Goal: Information Seeking & Learning: Learn about a topic

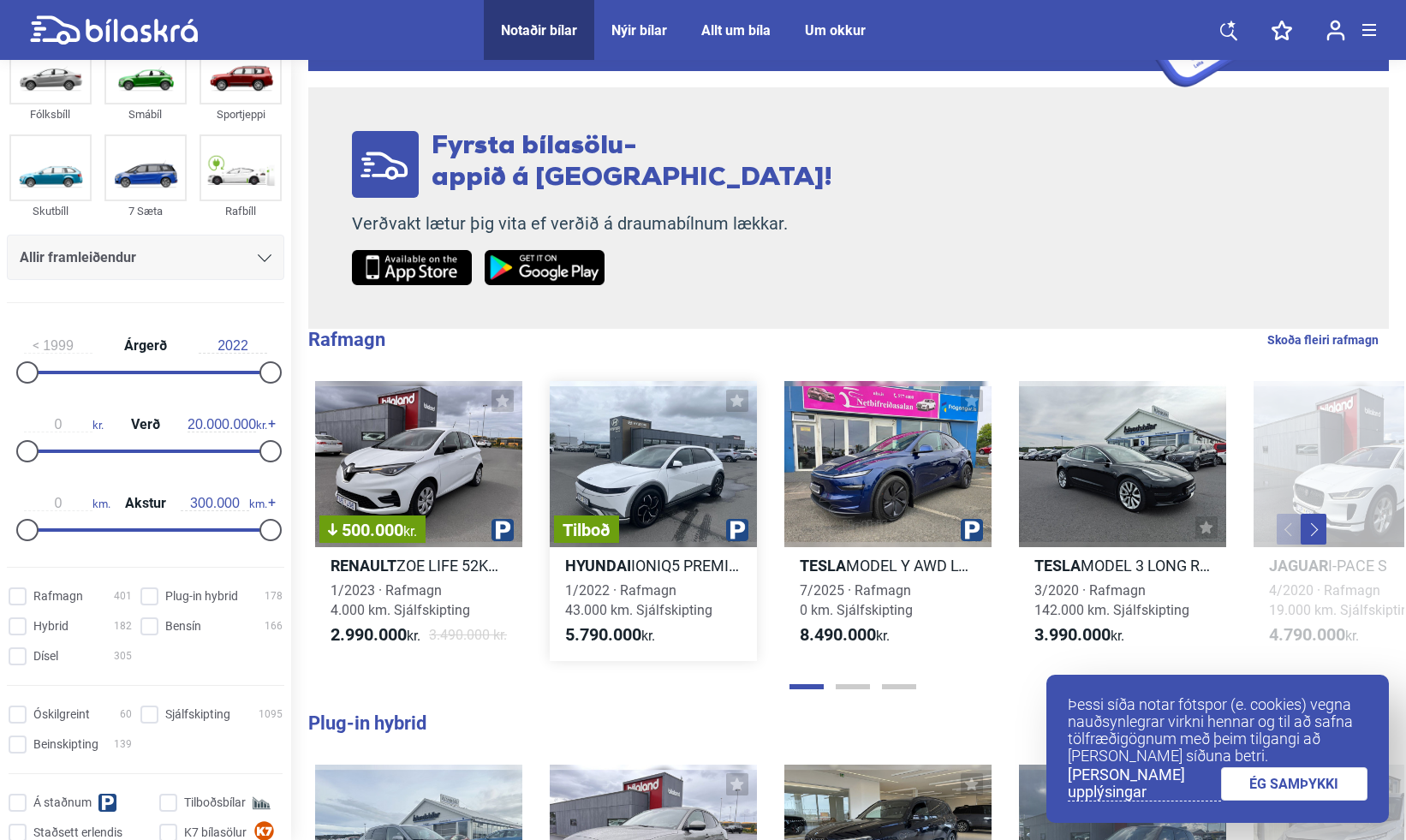
scroll to position [269, 0]
click at [1246, 769] on link "ÉG SAMÞYKKI" at bounding box center [1294, 784] width 148 height 34
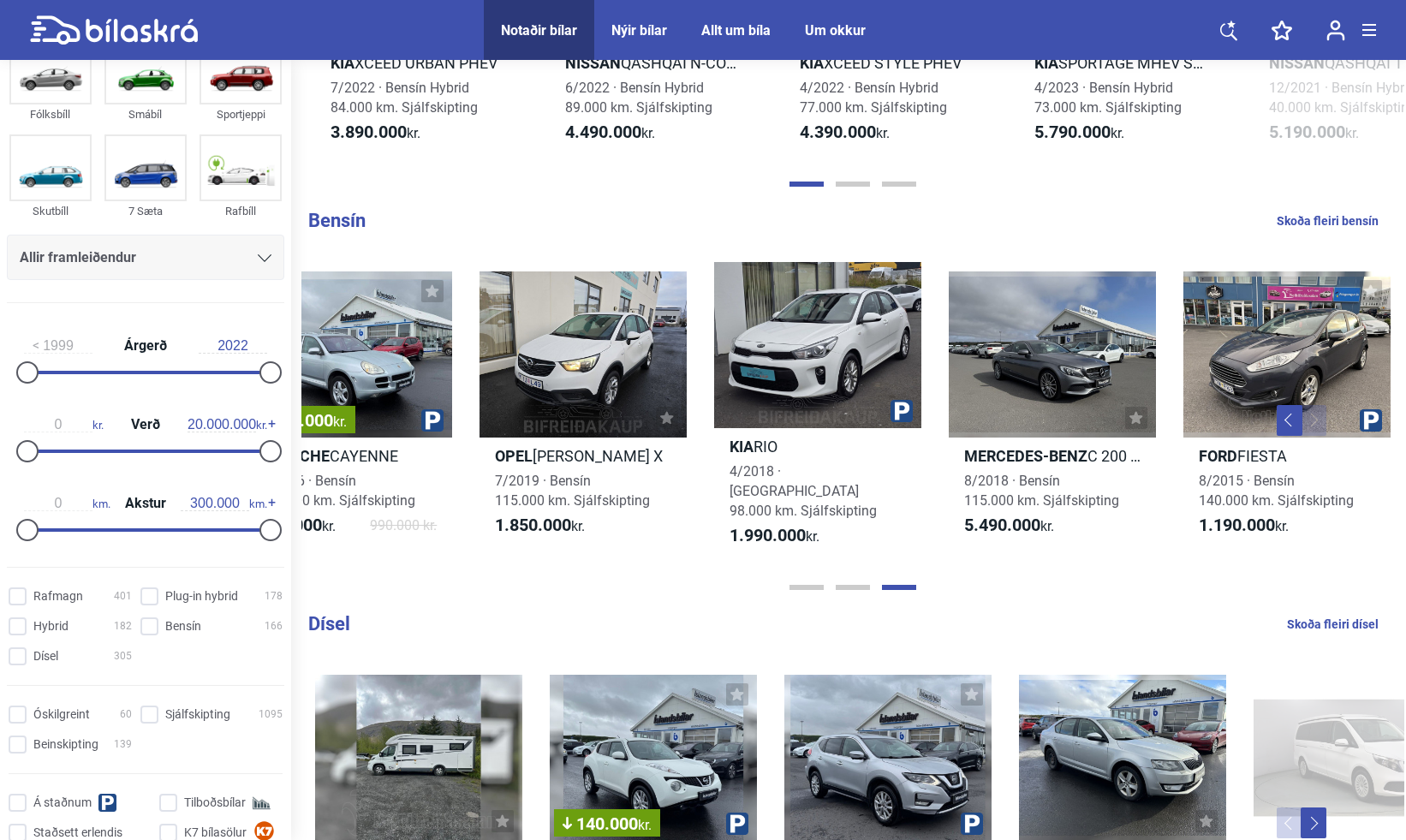
scroll to position [1541, 0]
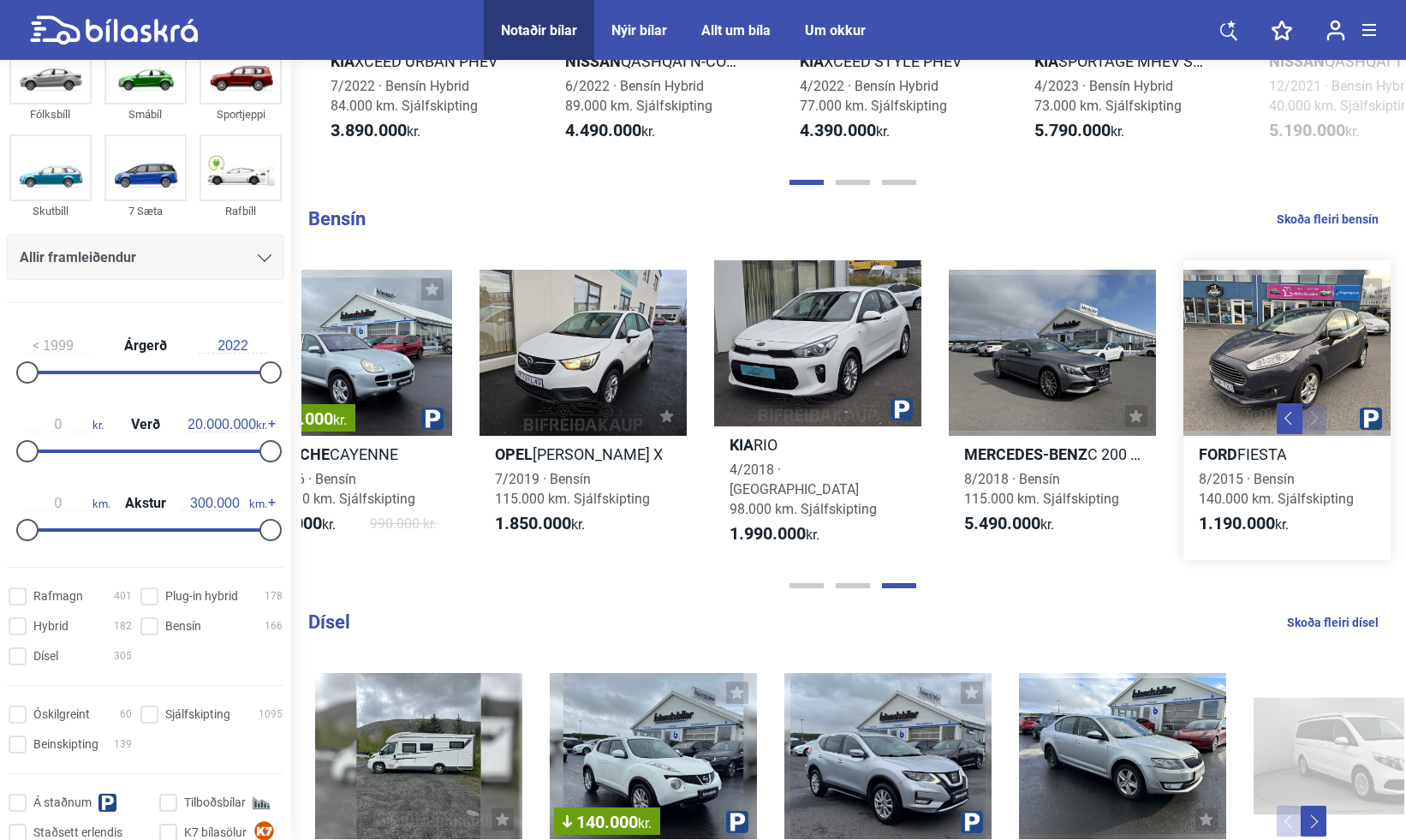
click at [1265, 471] on span "8/2015 · Bensín 140.000 km. Sjálfskipting" at bounding box center [1276, 488] width 155 height 36
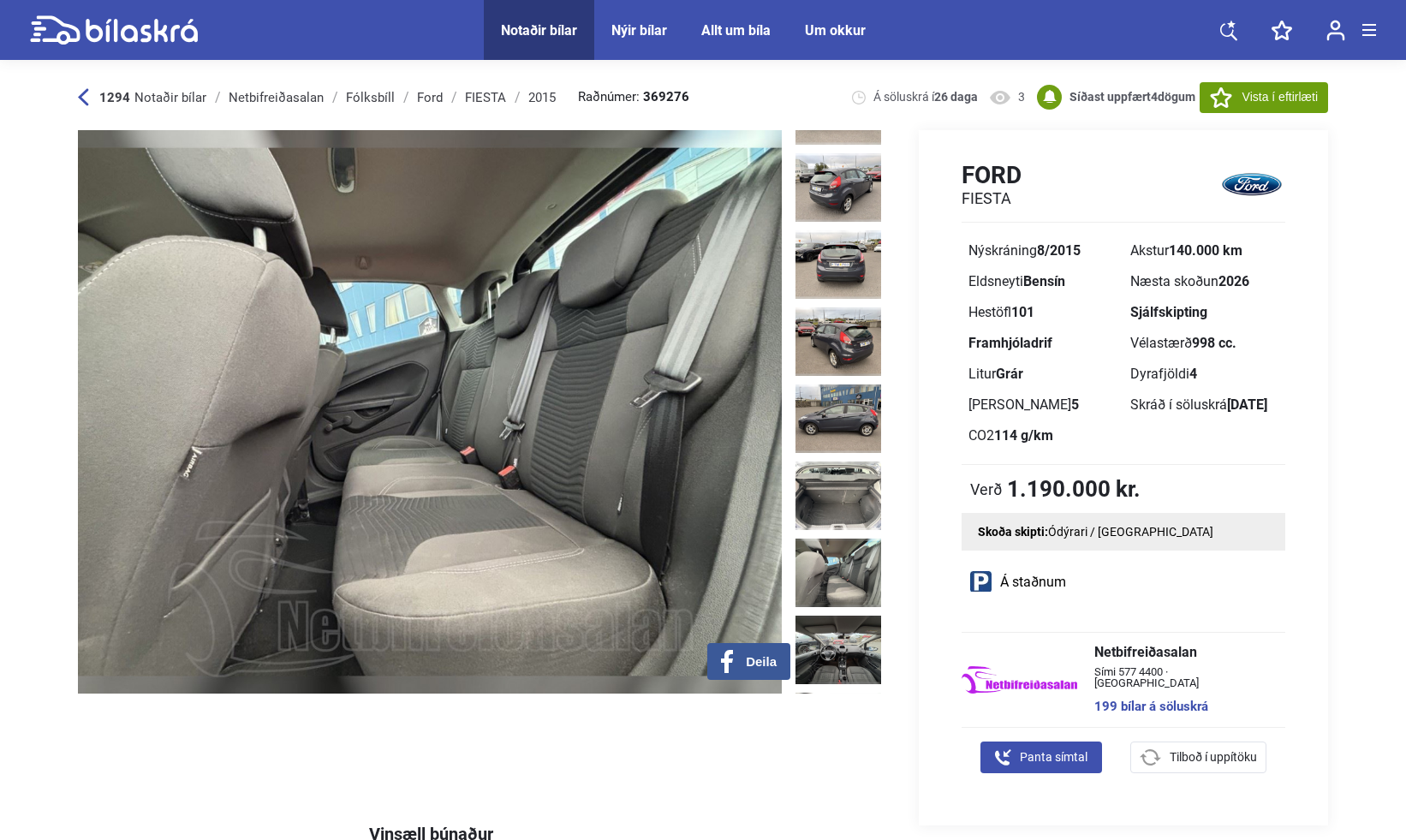
scroll to position [285, 0]
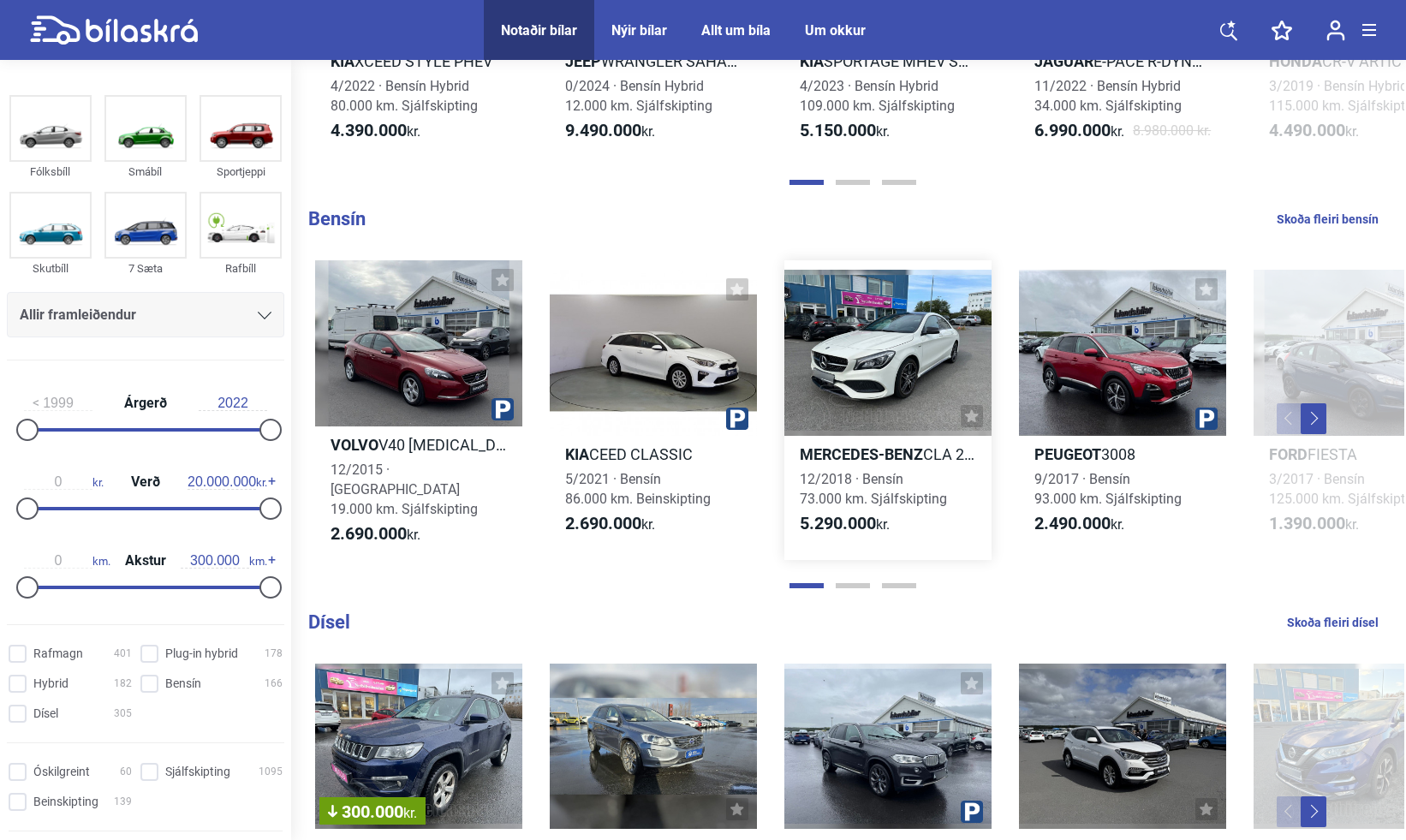
scroll to position [0, 1]
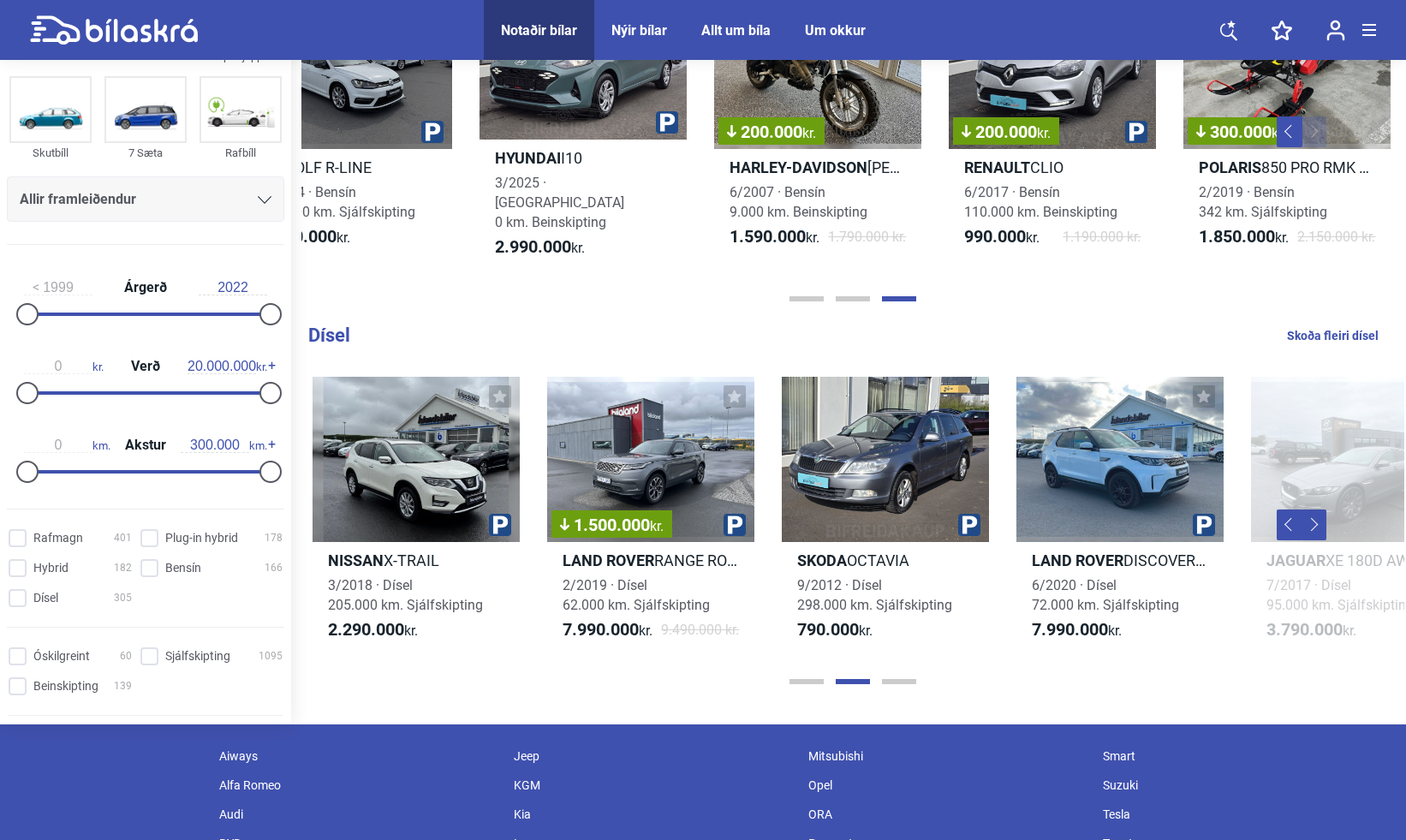
scroll to position [0, 1243]
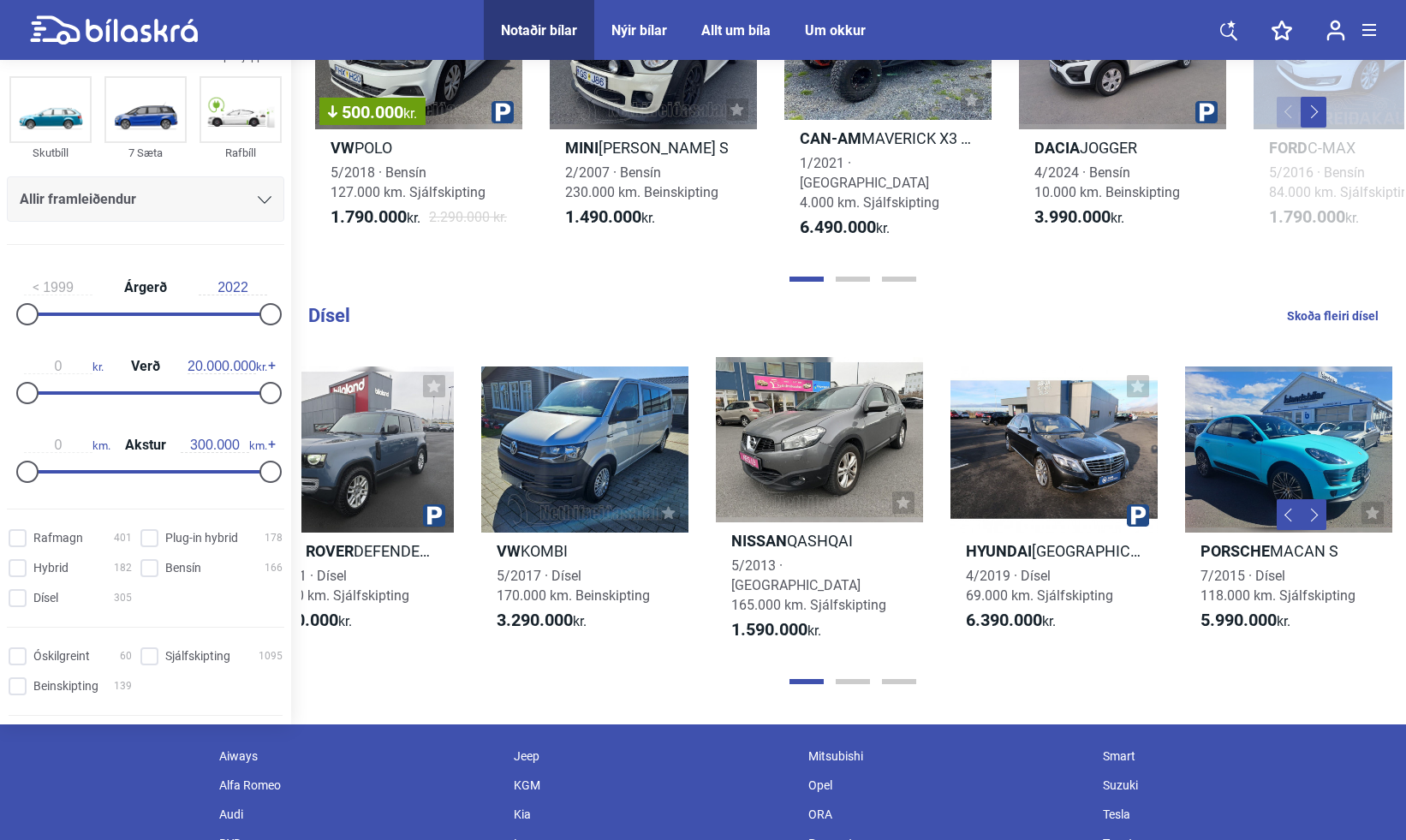
scroll to position [0, 77]
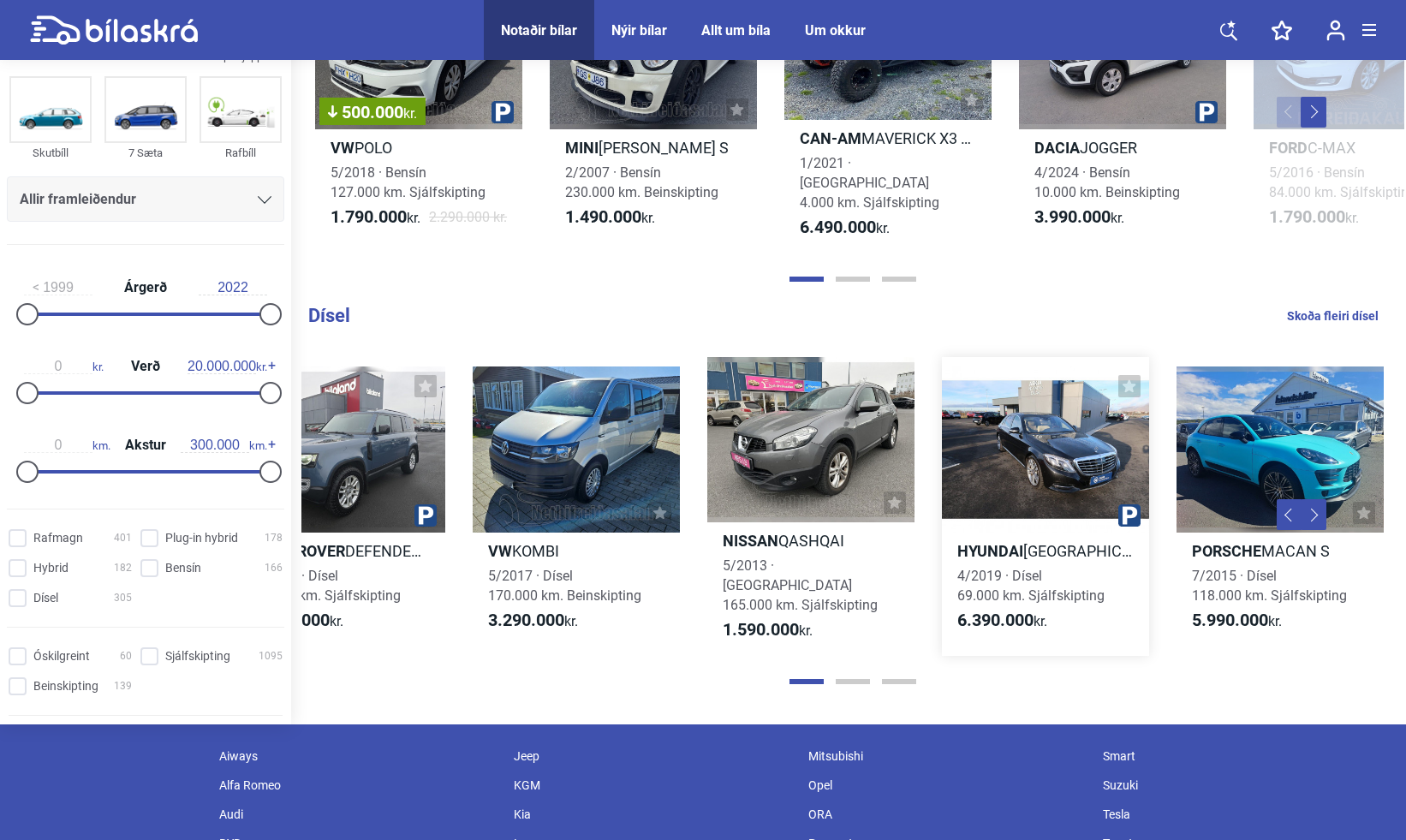
click at [1025, 491] on div at bounding box center [1045, 449] width 207 height 166
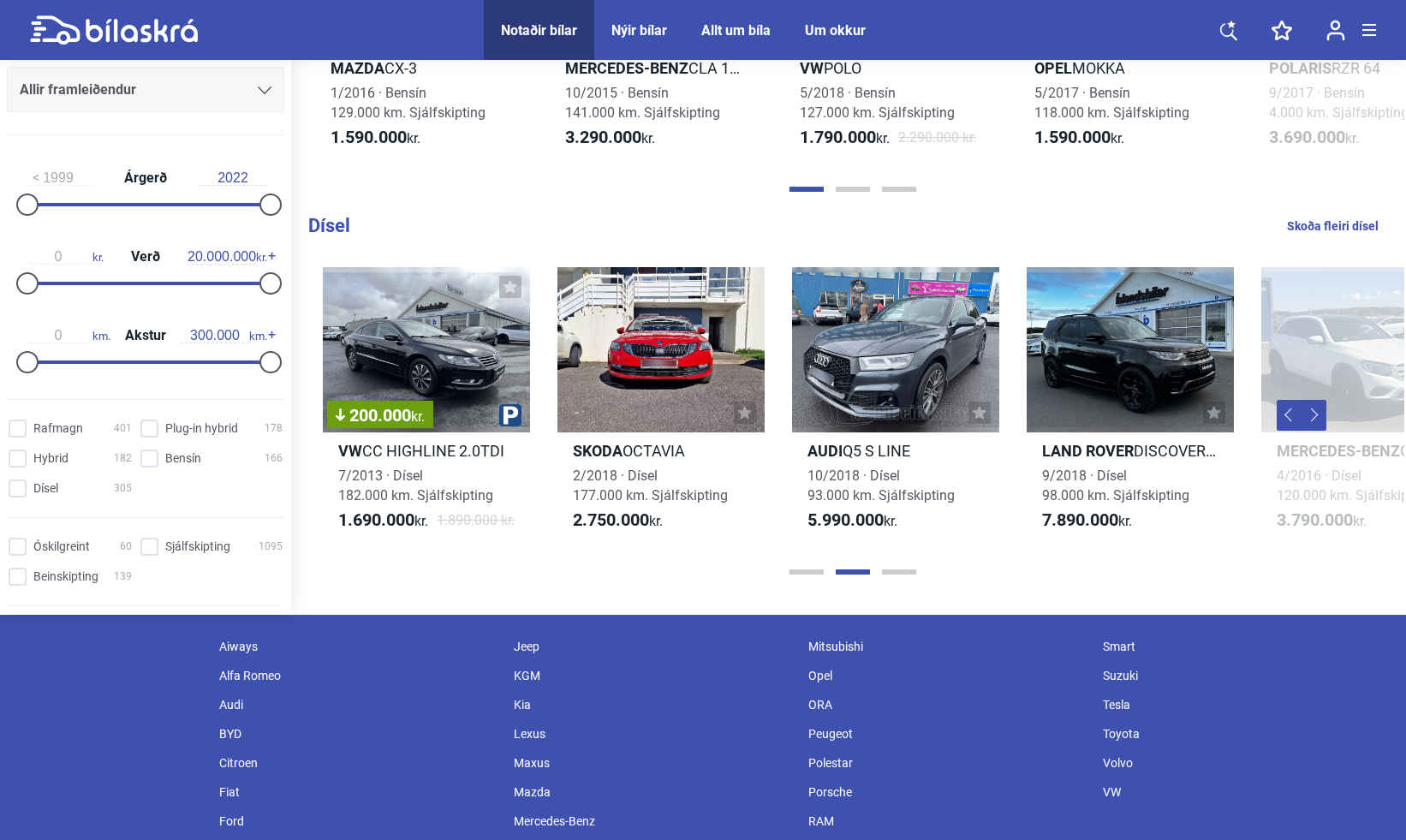
scroll to position [0, 942]
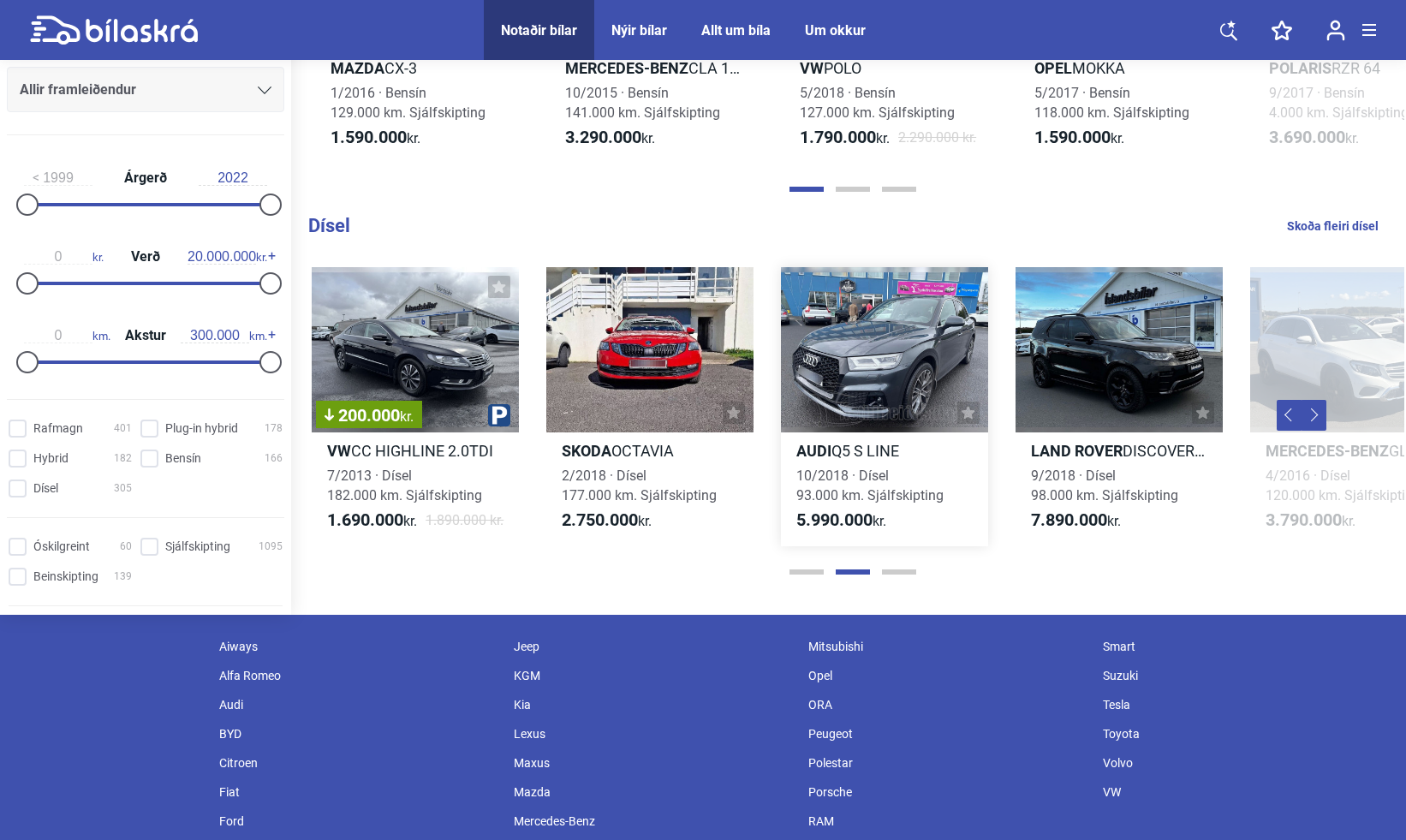
click at [870, 452] on h2 "Audi Q5 S LINE" at bounding box center [884, 450] width 207 height 19
